Goal: Answer question/provide support

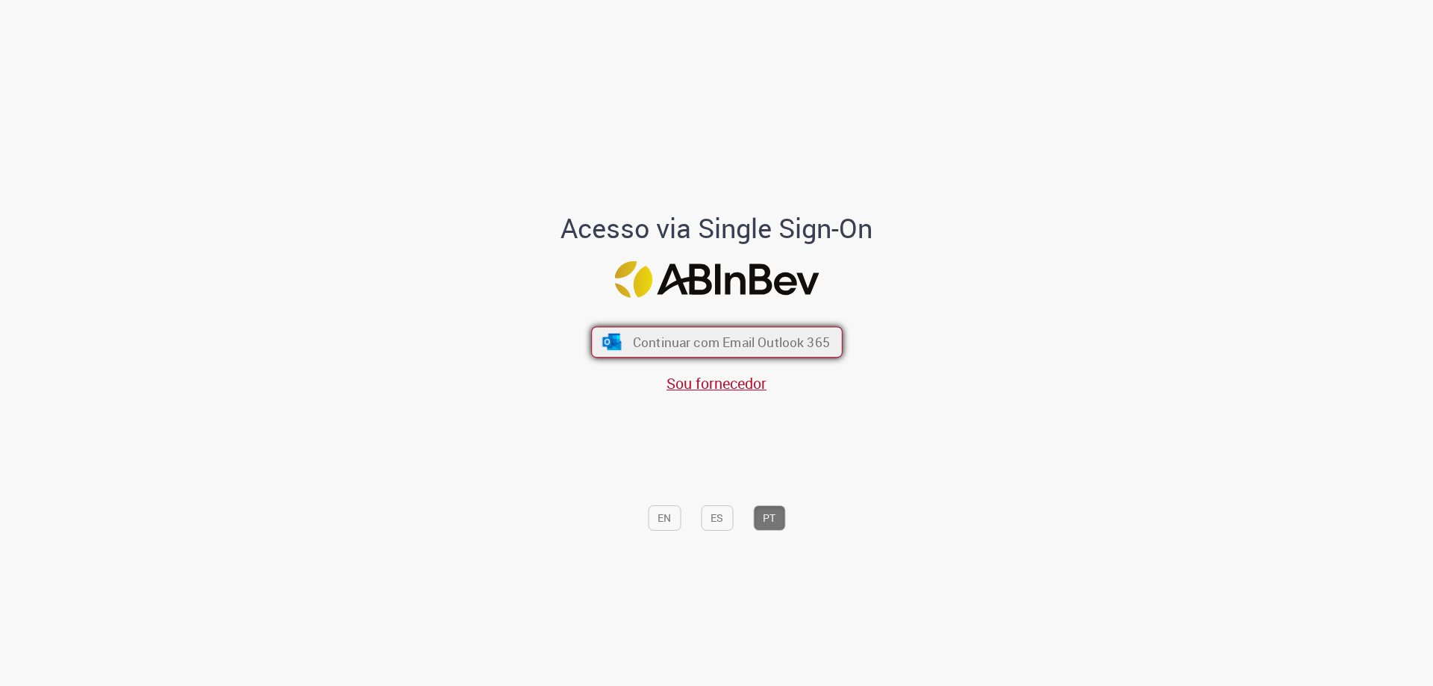
click at [613, 334] on img "submit" at bounding box center [612, 342] width 22 height 16
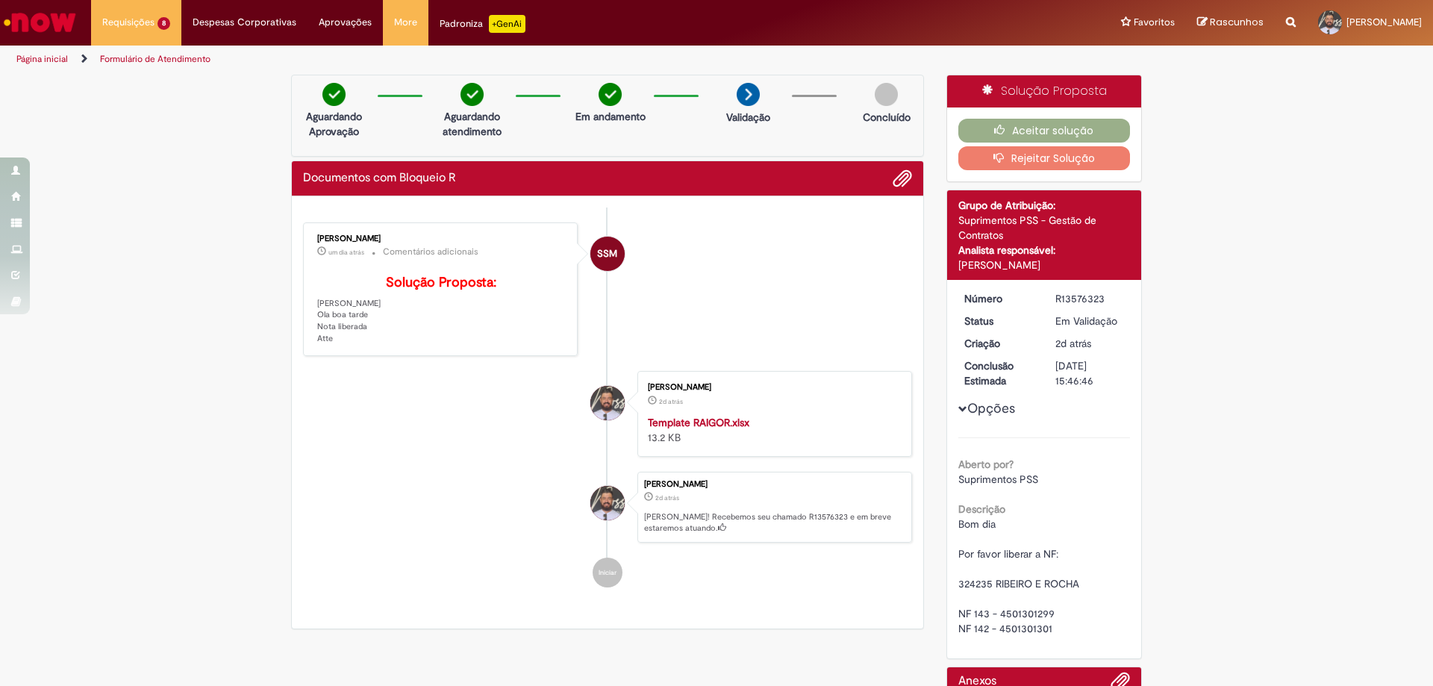
scroll to position [125, 0]
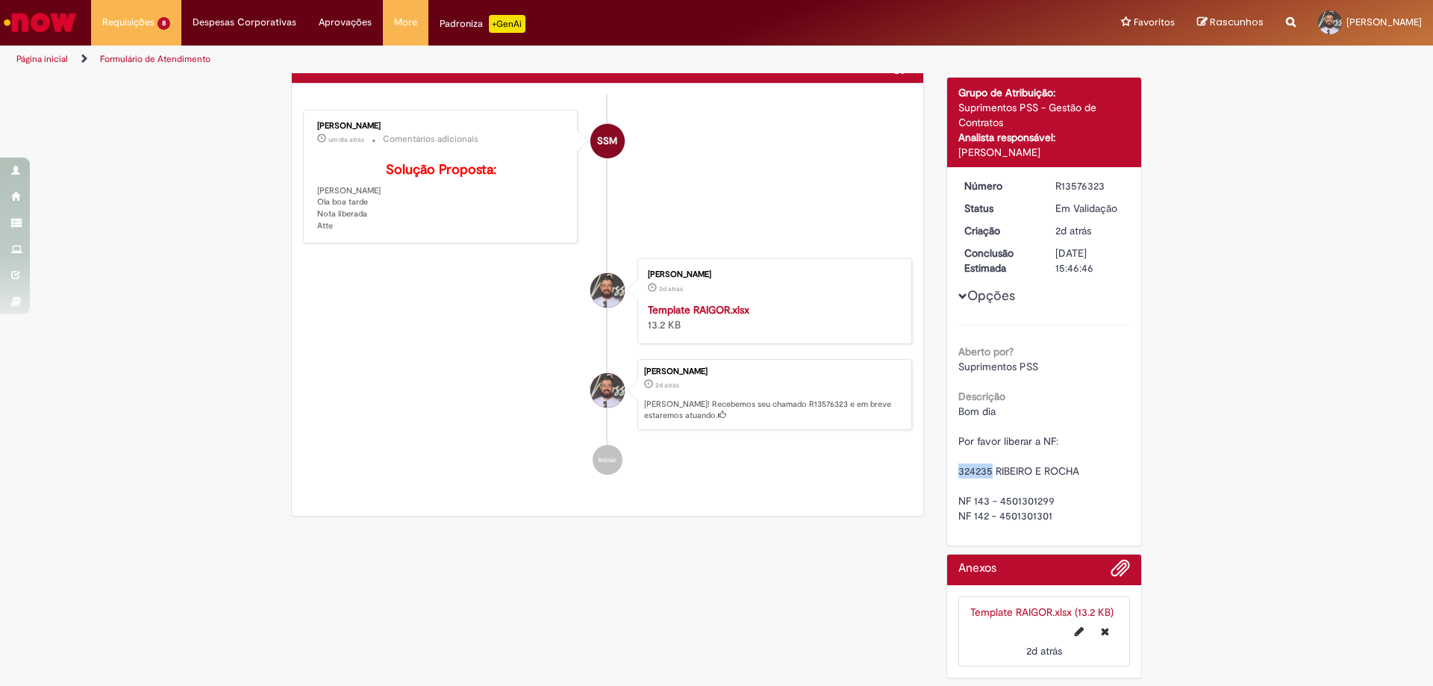
drag, startPoint x: 984, startPoint y: 456, endPoint x: 955, endPoint y: 456, distance: 29.9
click at [958, 456] on span "Bom dia Por favor liberar a NF: 324235 RIBEIRO E ROCHA NF 143 - 4501301299 NF 1…" at bounding box center [1018, 463] width 121 height 118
copy span "324235"
click at [970, 455] on span "Bom dia Por favor liberar a NF: 324235 RIBEIRO E ROCHA NF 143 - 4501301299 NF 1…" at bounding box center [1018, 463] width 121 height 118
drag, startPoint x: 984, startPoint y: 456, endPoint x: 955, endPoint y: 456, distance: 29.1
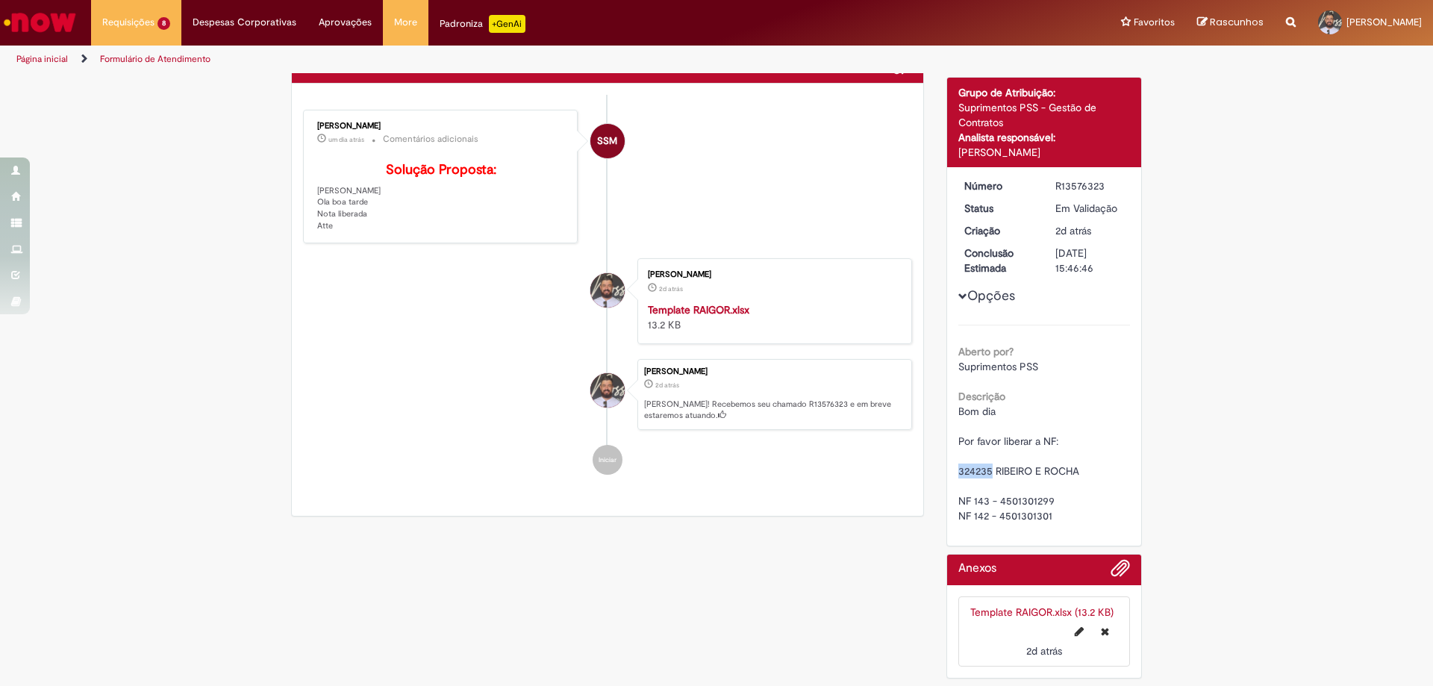
click at [958, 456] on span "Bom dia Por favor liberar a NF: 324235 RIBEIRO E ROCHA NF 143 - 4501301299 NF 1…" at bounding box center [1018, 463] width 121 height 118
copy span "324235"
click at [1009, 487] on span "Bom dia Por favor liberar a NF: 324235 RIBEIRO E ROCHA NF 143 - 4501301299 NF 1…" at bounding box center [1018, 463] width 121 height 118
copy span "4501301299"
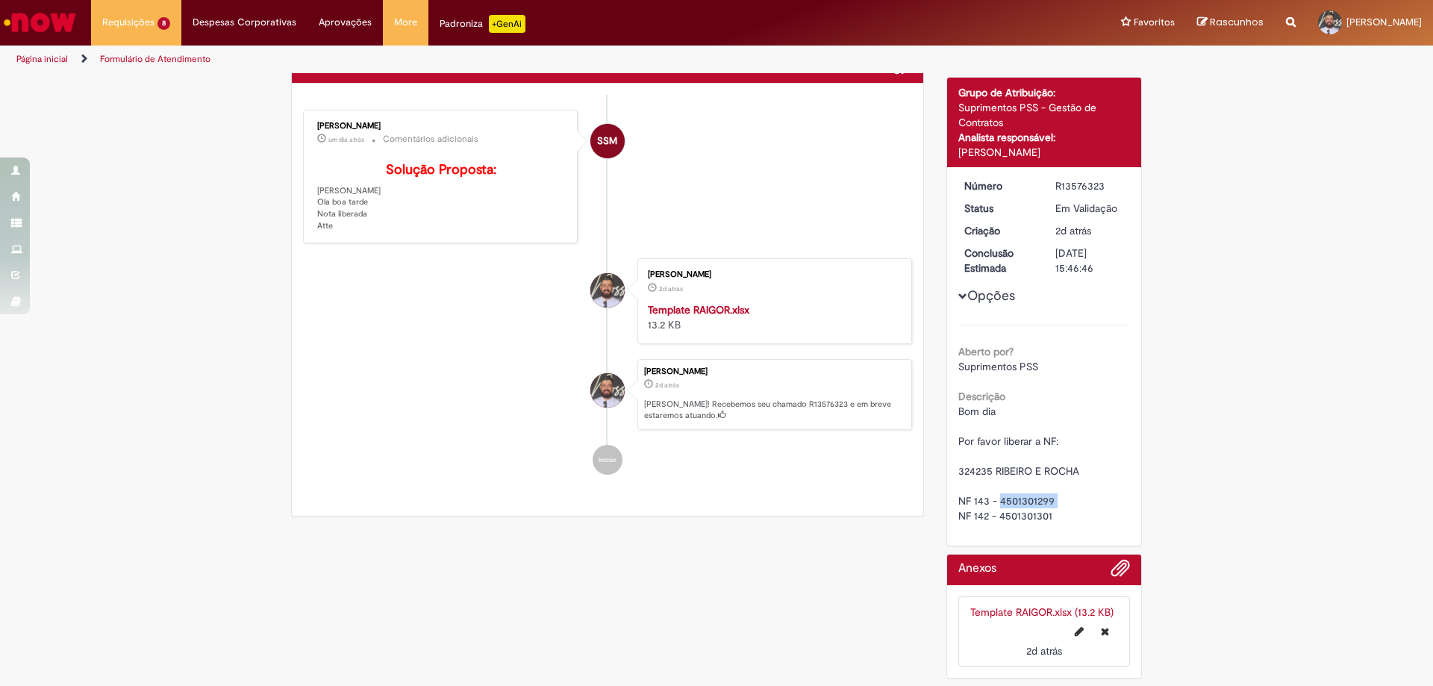
scroll to position [0, 0]
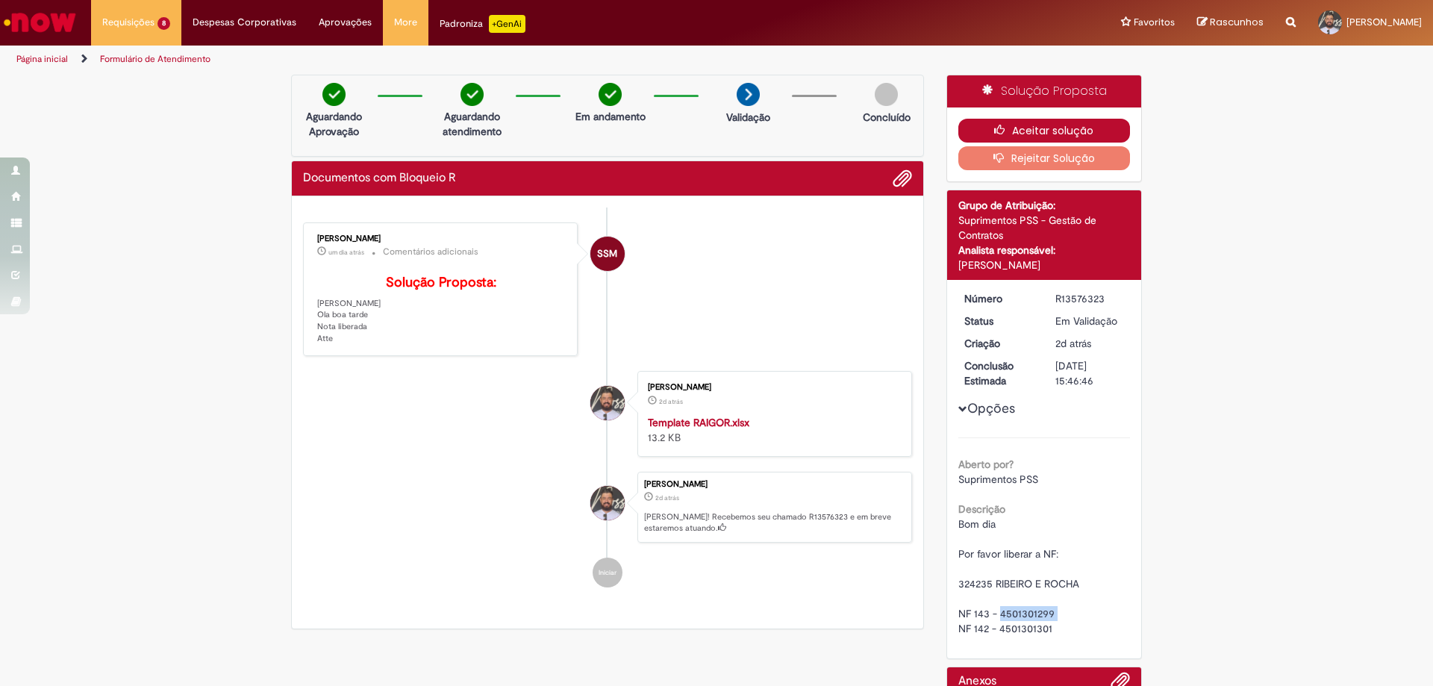
click at [1014, 123] on button "Aceitar solução" at bounding box center [1044, 131] width 172 height 24
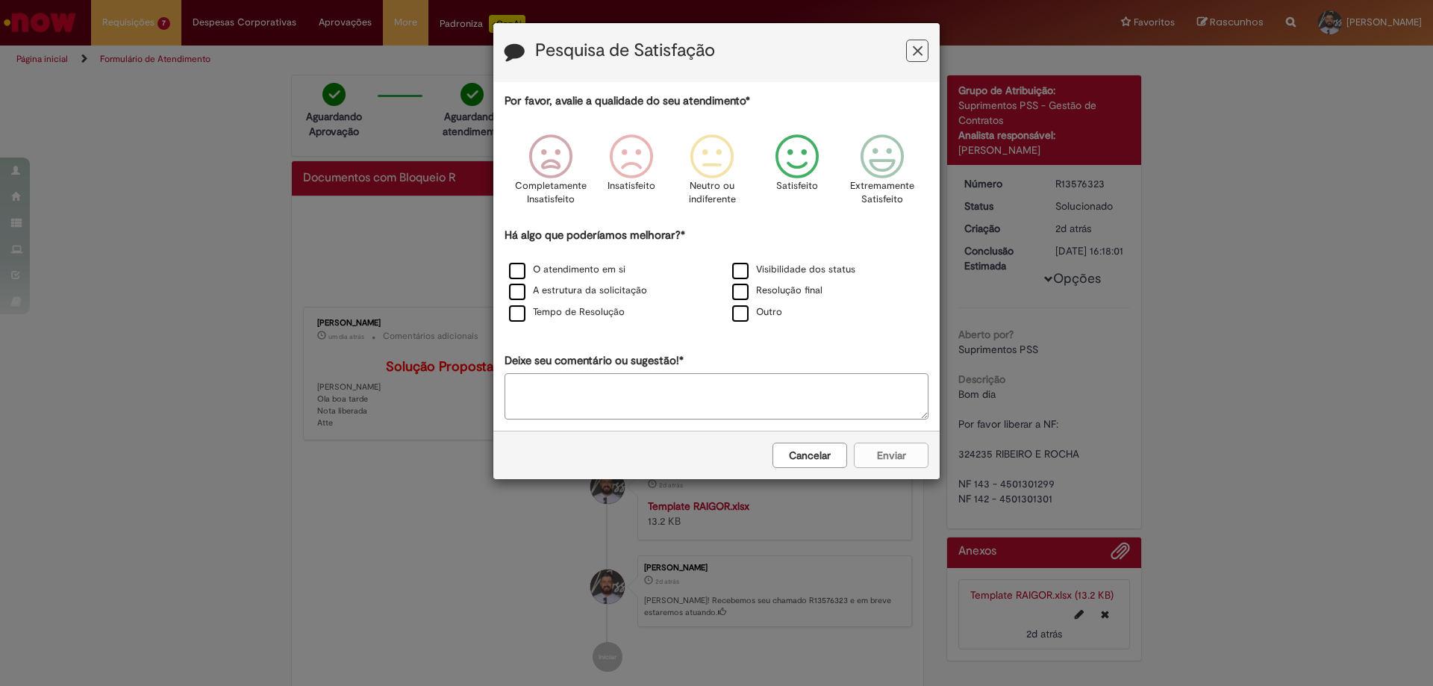
click at [811, 157] on icon "Feedback" at bounding box center [797, 156] width 56 height 45
click at [775, 284] on label "Resolução final" at bounding box center [777, 291] width 90 height 14
click at [891, 457] on button "Enviar" at bounding box center [891, 455] width 75 height 25
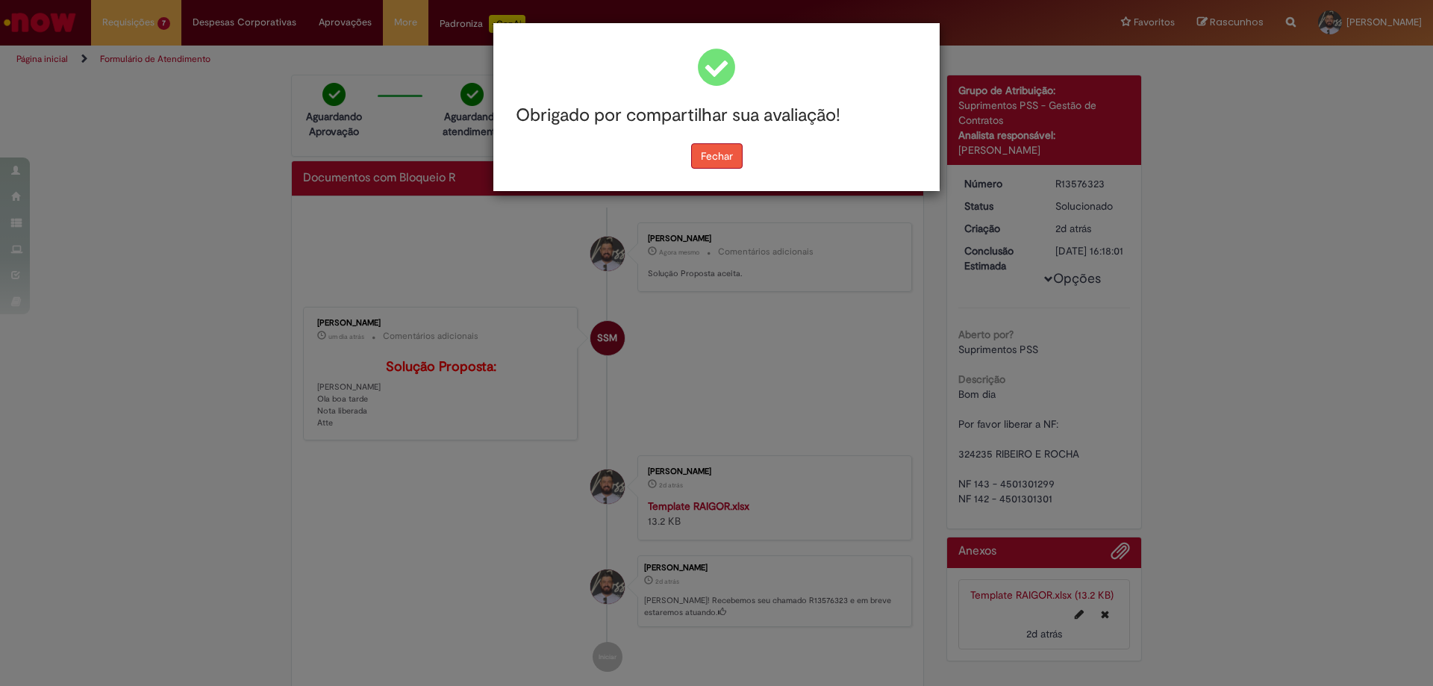
click at [707, 153] on button "Fechar" at bounding box center [716, 155] width 51 height 25
